Goal: Task Accomplishment & Management: Manage account settings

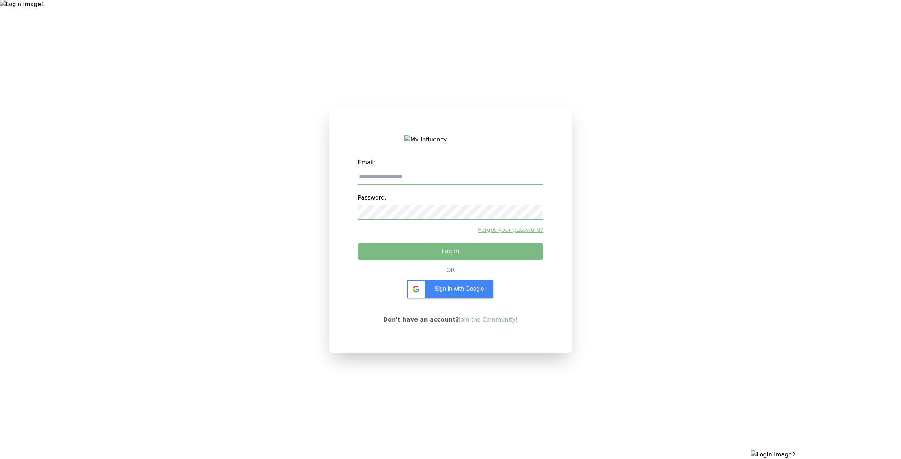
click at [432, 181] on input "email" at bounding box center [450, 177] width 185 height 15
type input "**********"
click at [435, 253] on button "Log in" at bounding box center [450, 250] width 195 height 18
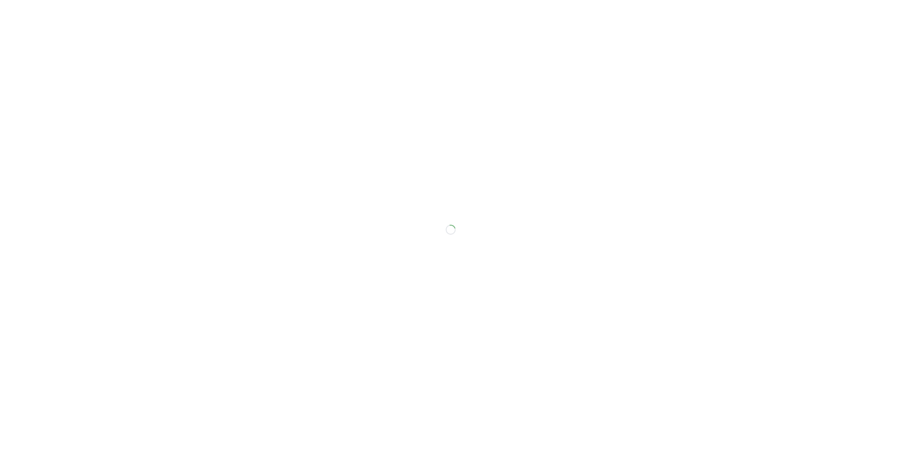
click at [277, 458] on div at bounding box center [450, 229] width 901 height 459
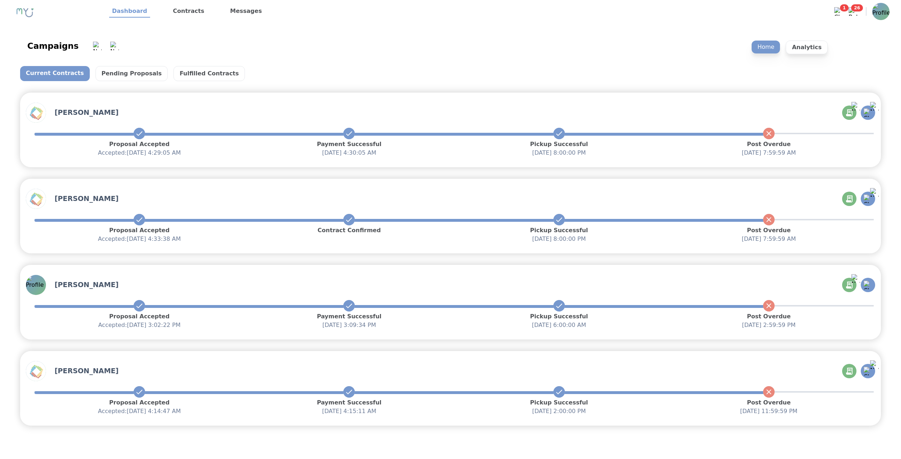
click at [375, 71] on div "Current Contracts Pending Proposals Fulfilled Contracts" at bounding box center [450, 73] width 861 height 15
click at [193, 11] on link "Contracts" at bounding box center [188, 11] width 37 height 12
